Goal: Register for event/course

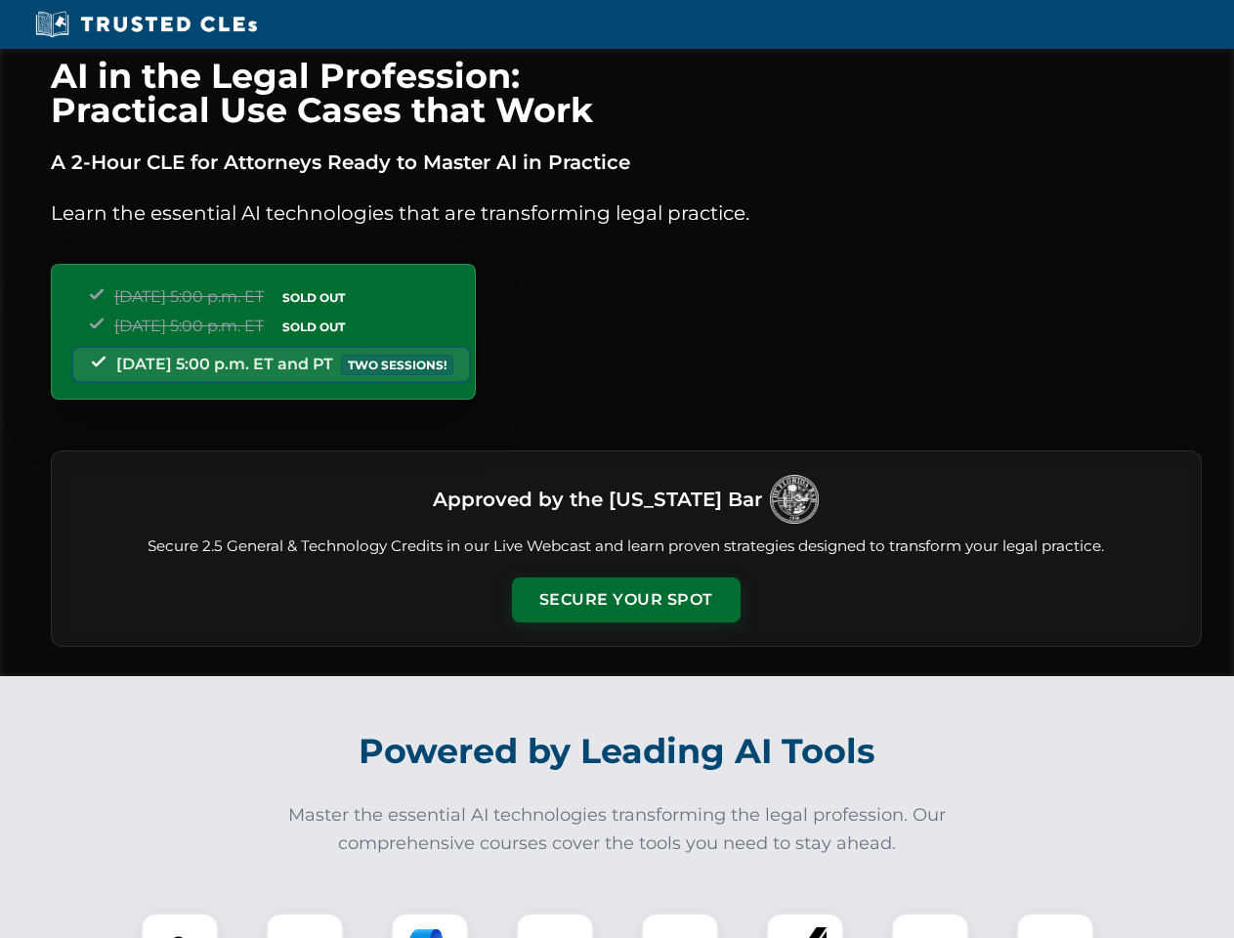
click at [625, 600] on button "Secure Your Spot" at bounding box center [626, 599] width 229 height 45
click at [180, 925] on img at bounding box center [179, 951] width 57 height 57
